Goal: Navigation & Orientation: Find specific page/section

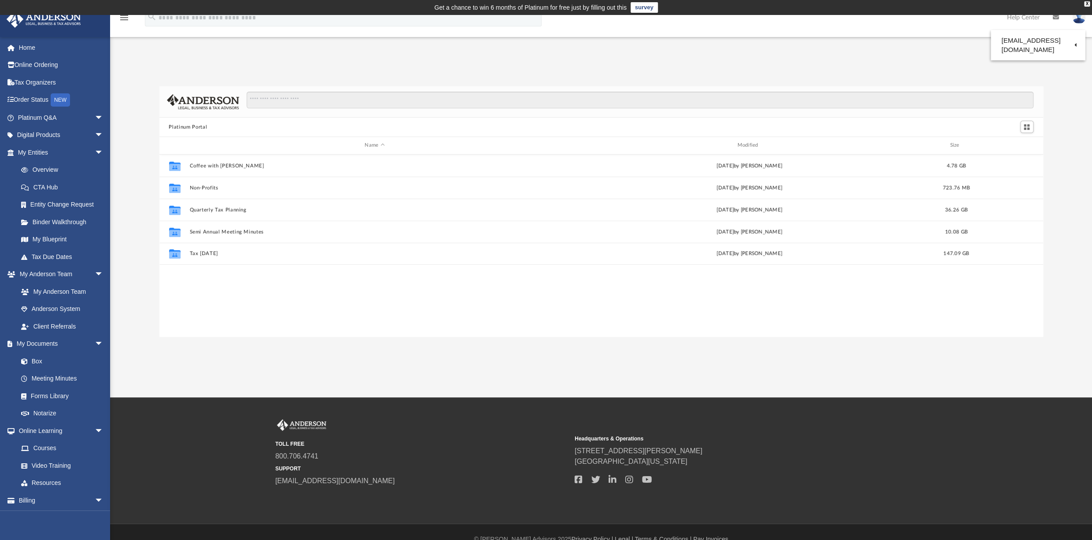
scroll to position [193, 877]
click at [28, 48] on link "Home" at bounding box center [61, 48] width 111 height 18
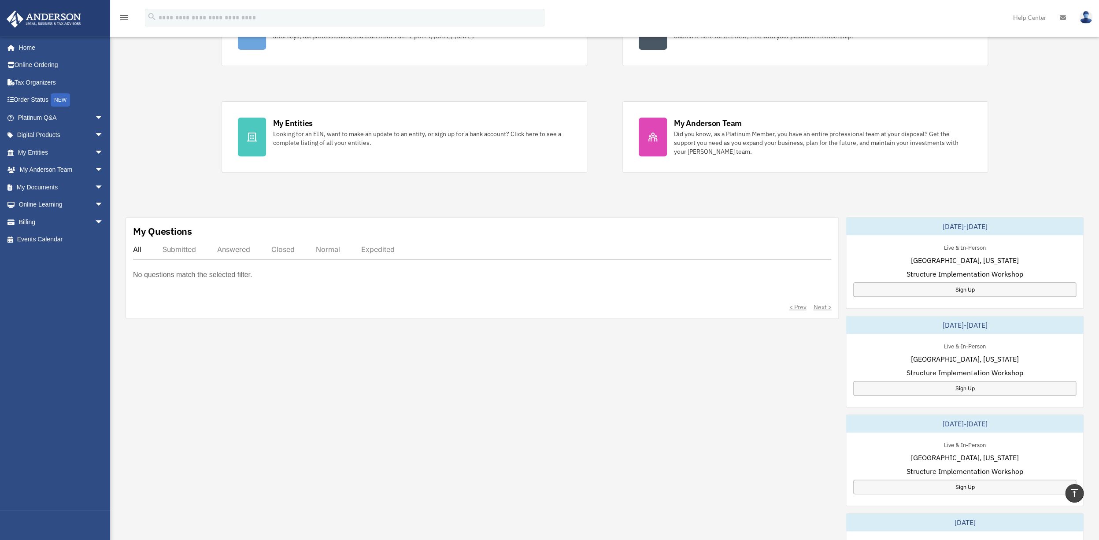
scroll to position [127, 0]
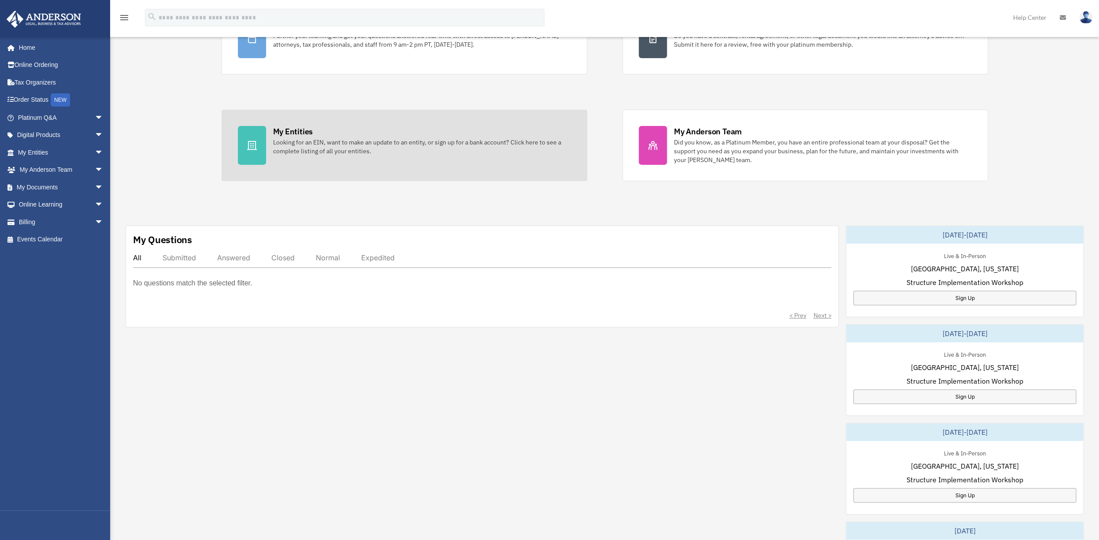
click at [291, 132] on div "My Entities" at bounding box center [293, 131] width 40 height 11
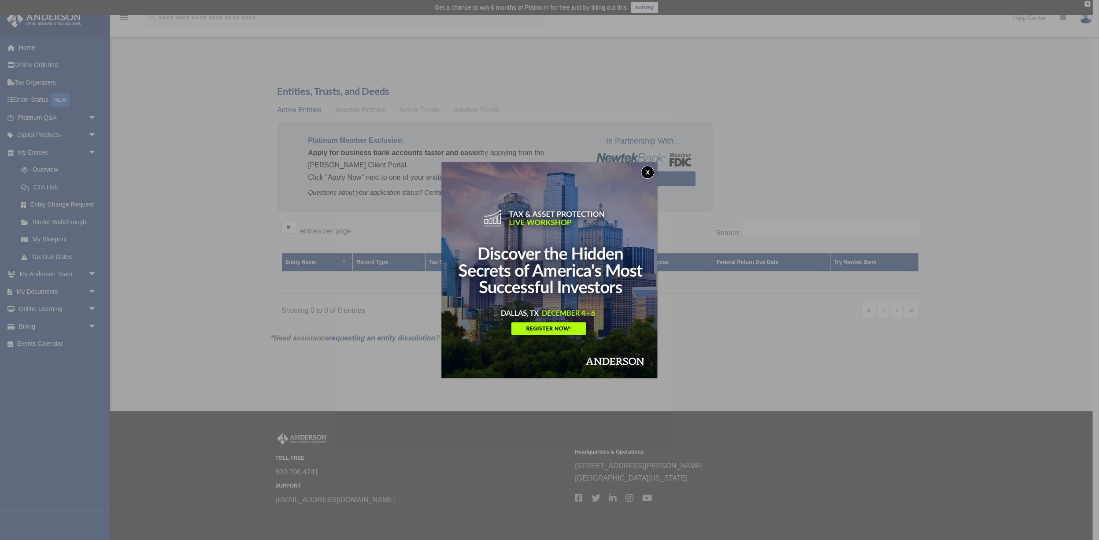
click at [647, 173] on button "x" at bounding box center [647, 172] width 13 height 13
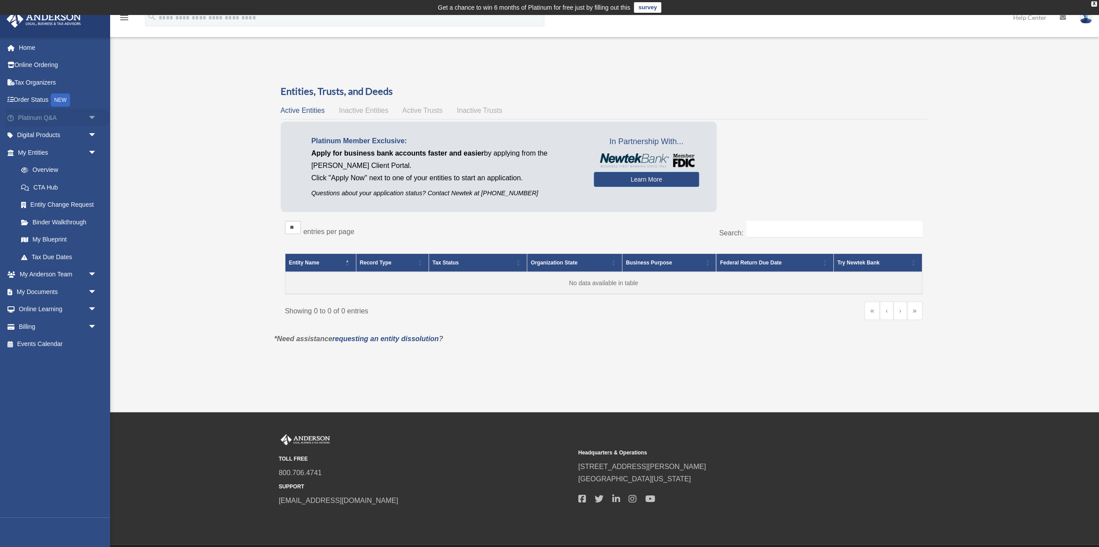
click at [48, 115] on link "Platinum Q&A arrow_drop_down" at bounding box center [58, 118] width 104 height 18
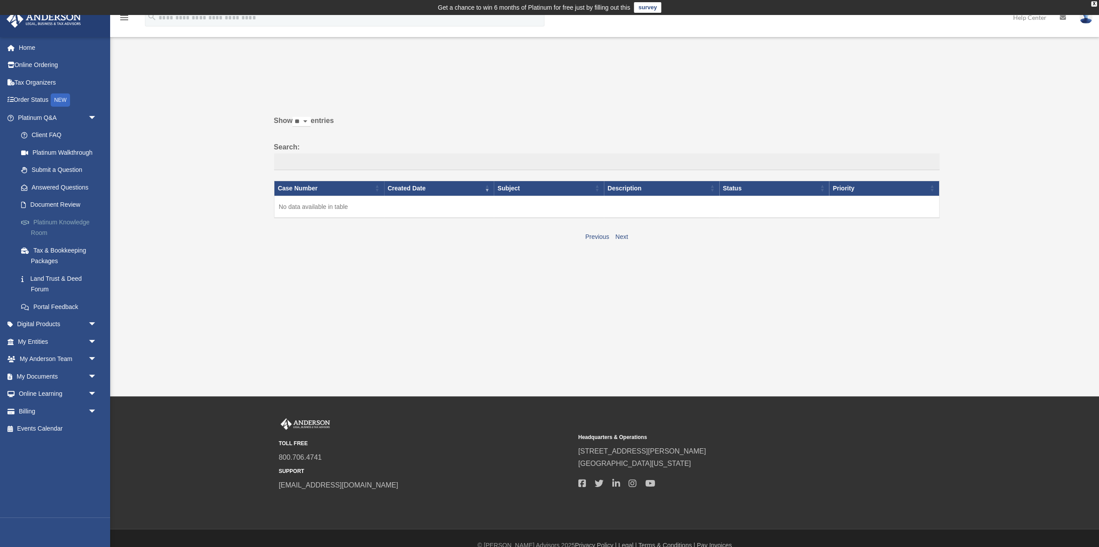
click at [61, 223] on link "Platinum Knowledge Room" at bounding box center [61, 227] width 98 height 28
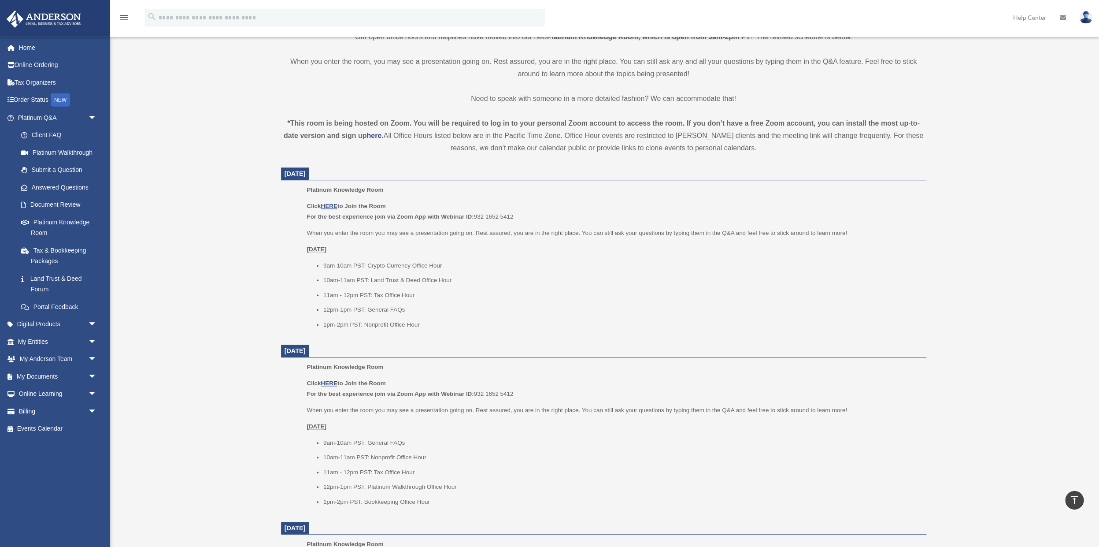
scroll to position [254, 0]
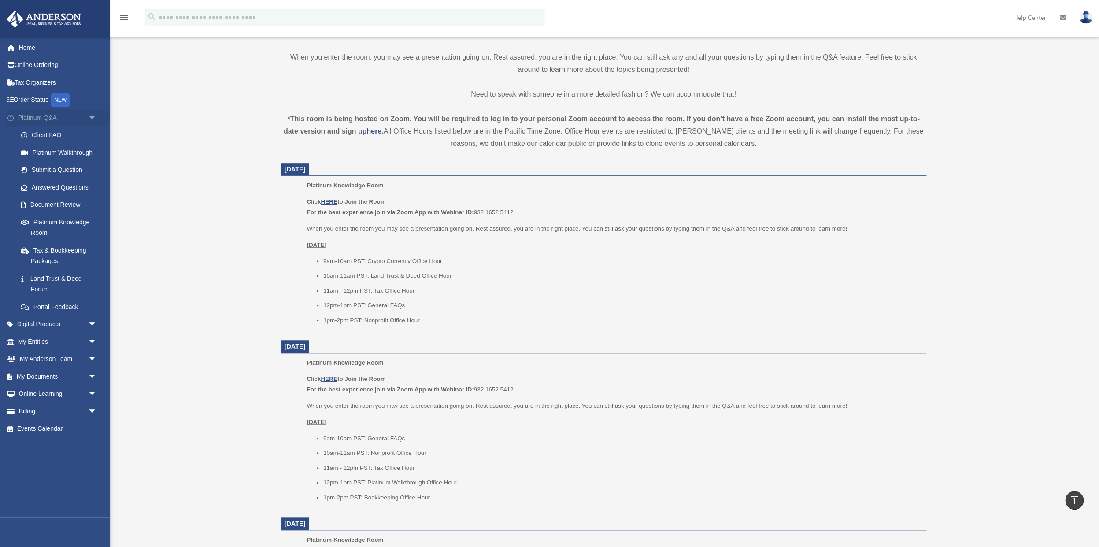
click at [92, 116] on span "arrow_drop_down" at bounding box center [97, 118] width 18 height 18
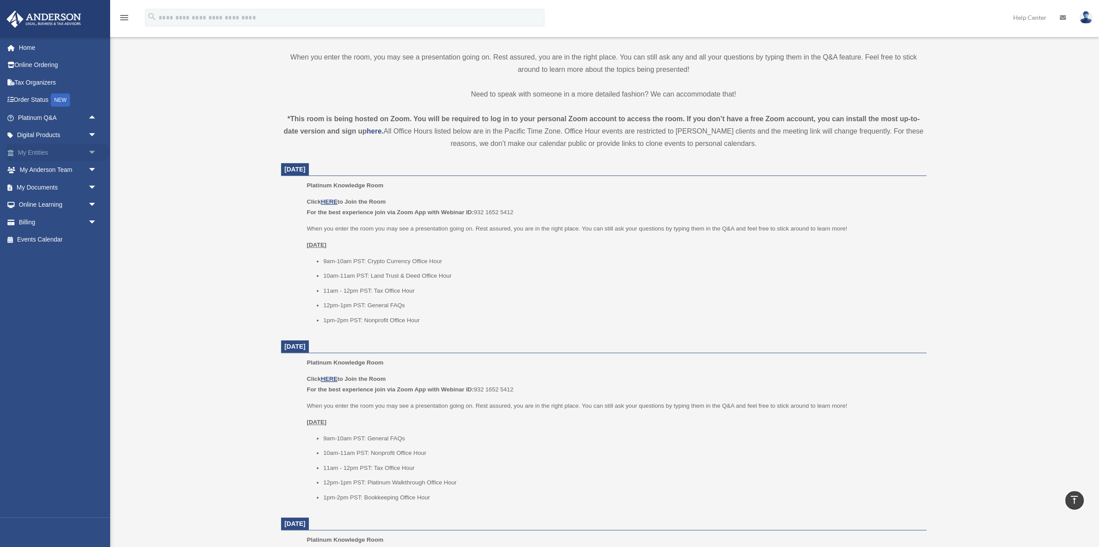
click at [34, 151] on link "My Entities arrow_drop_down" at bounding box center [58, 153] width 104 height 18
click at [90, 153] on span "arrow_drop_down" at bounding box center [97, 153] width 18 height 18
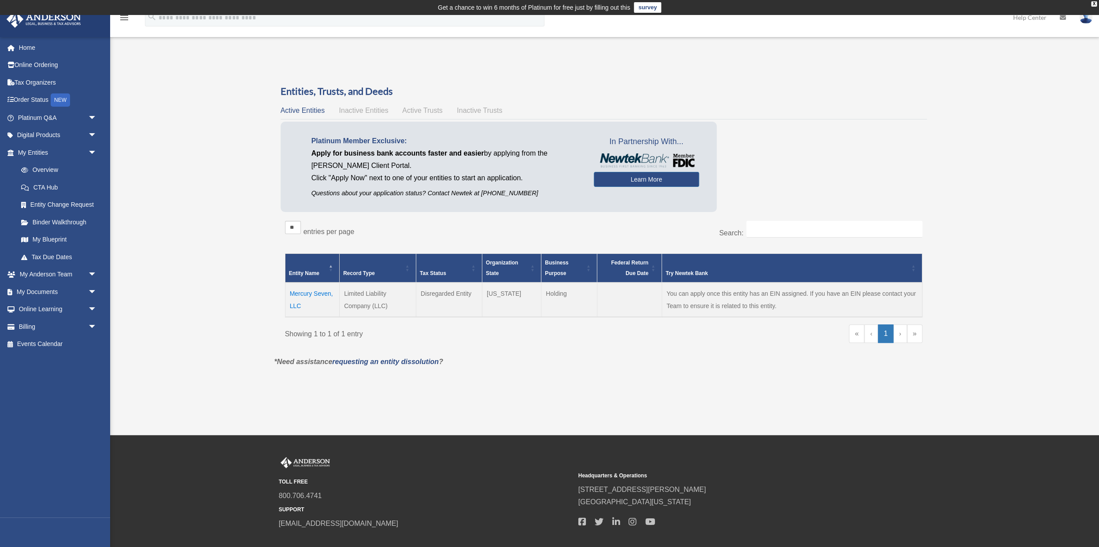
click at [330, 266] on span "\a Entity Name: Activate to invert sorting" at bounding box center [331, 268] width 5 height 28
click at [330, 266] on span "\a Entity Name: Activate to remove sorting" at bounding box center [331, 268] width 5 height 28
click at [264, 295] on div "Overview [EMAIL_ADDRESS][DOMAIN_NAME] Sign Out [EMAIL_ADDRESS][DOMAIN_NAME] Hom…" at bounding box center [549, 225] width 1099 height 332
click at [66, 239] on link "My Blueprint" at bounding box center [61, 240] width 98 height 18
